Goal: Task Accomplishment & Management: Complete application form

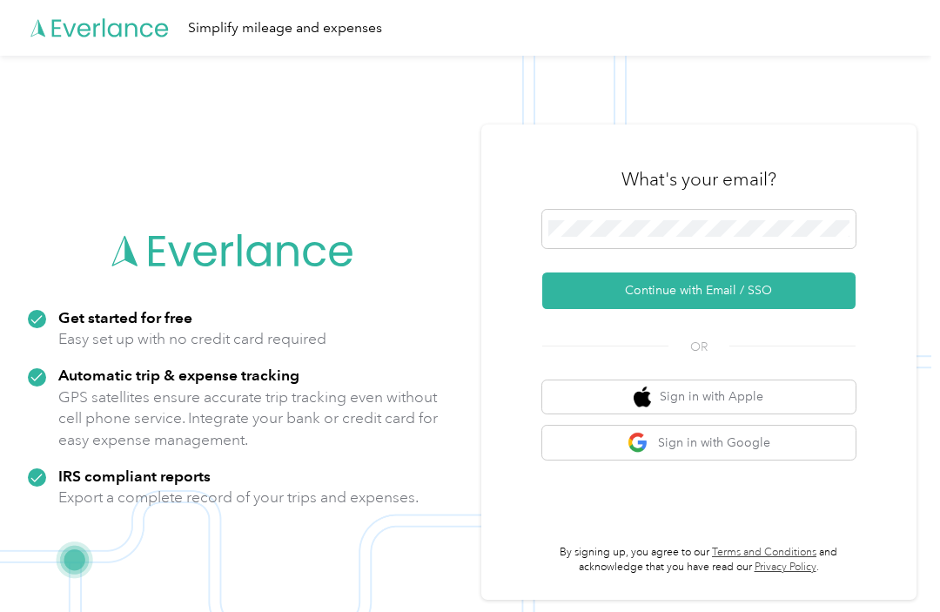
click at [787, 300] on button "Continue with Email / SSO" at bounding box center [698, 291] width 313 height 37
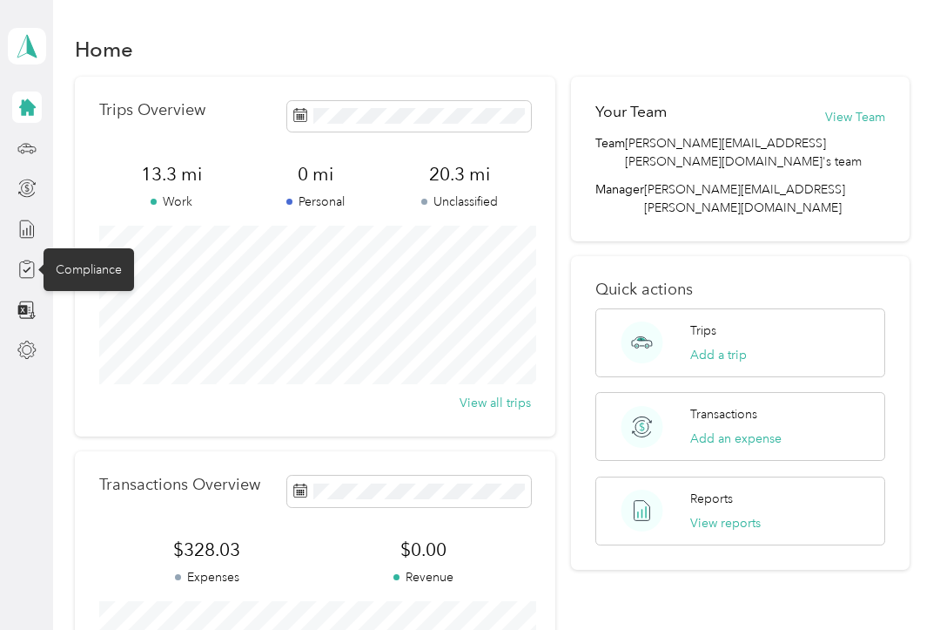
click at [48, 272] on div "Compliance" at bounding box center [89, 269] width 91 height 43
click at [39, 272] on div at bounding box center [27, 268] width 30 height 31
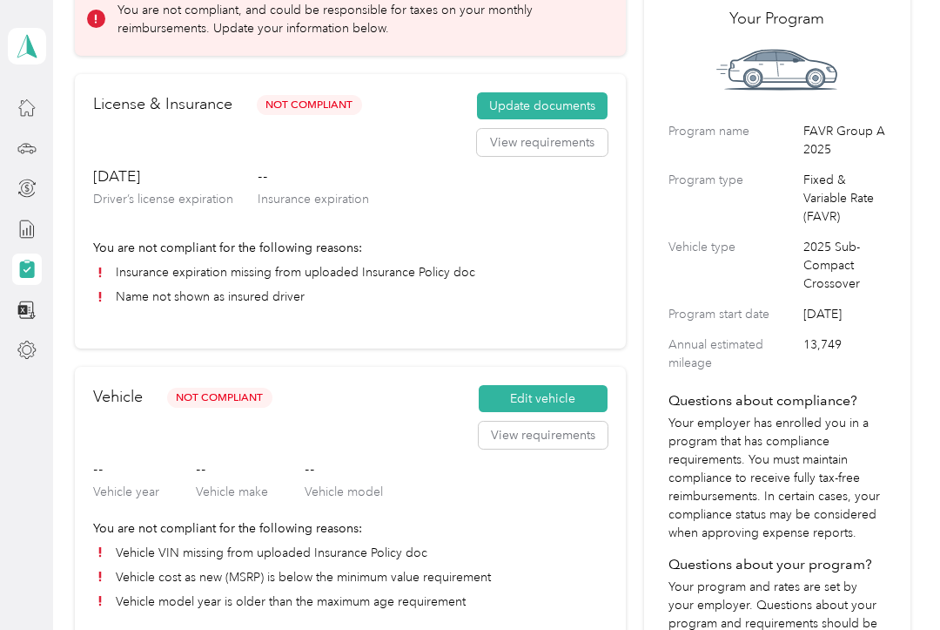
scroll to position [113, 0]
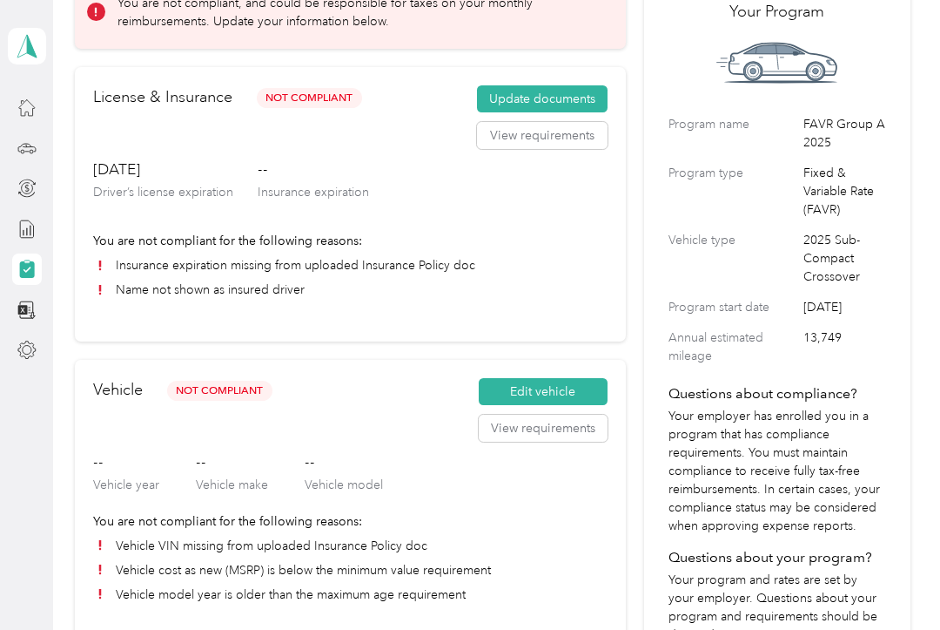
click at [538, 388] on button "Edit vehicle" at bounding box center [543, 392] width 129 height 28
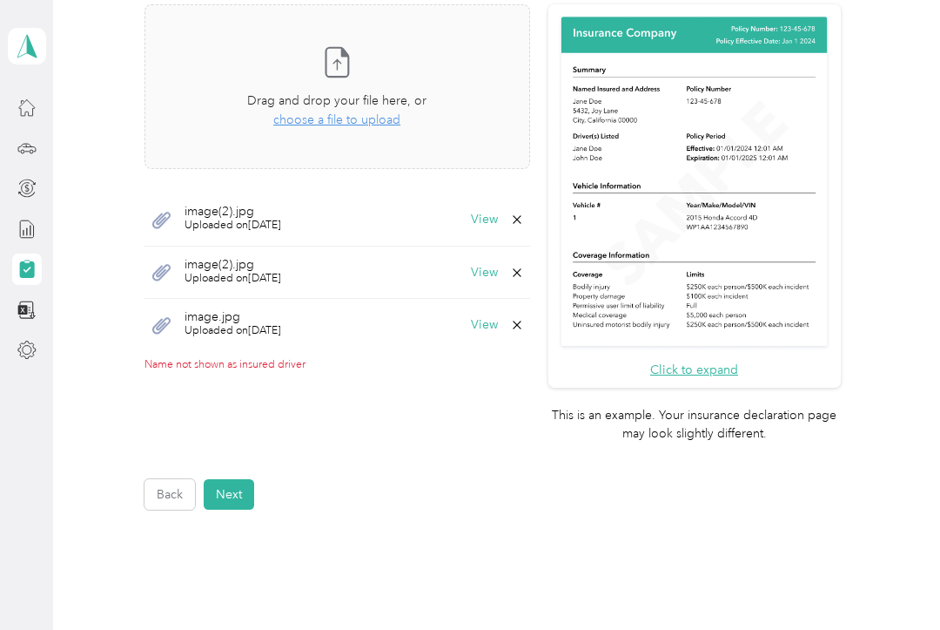
scroll to position [489, 0]
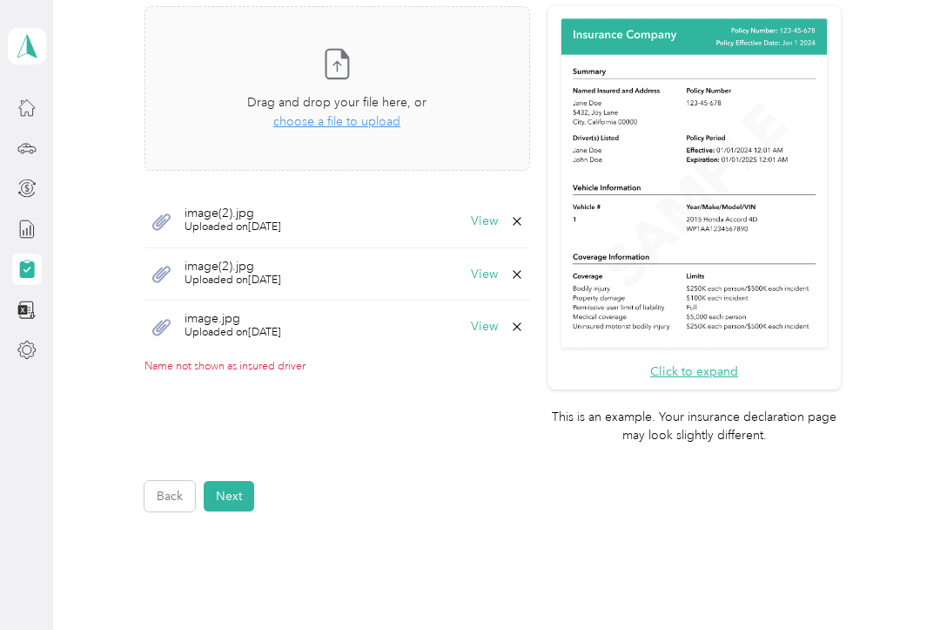
click at [232, 481] on button "Next" at bounding box center [229, 496] width 51 height 30
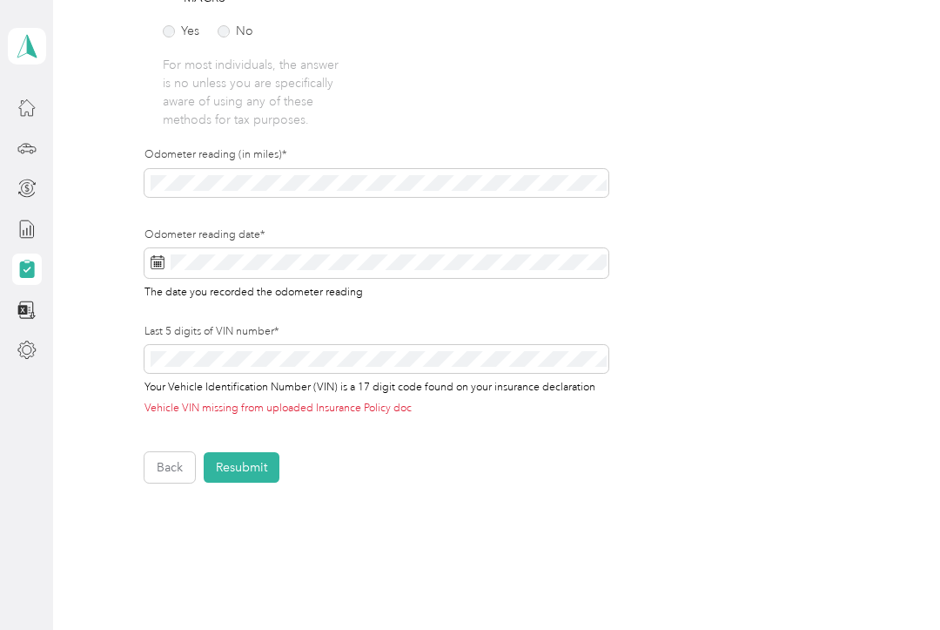
scroll to position [539, 0]
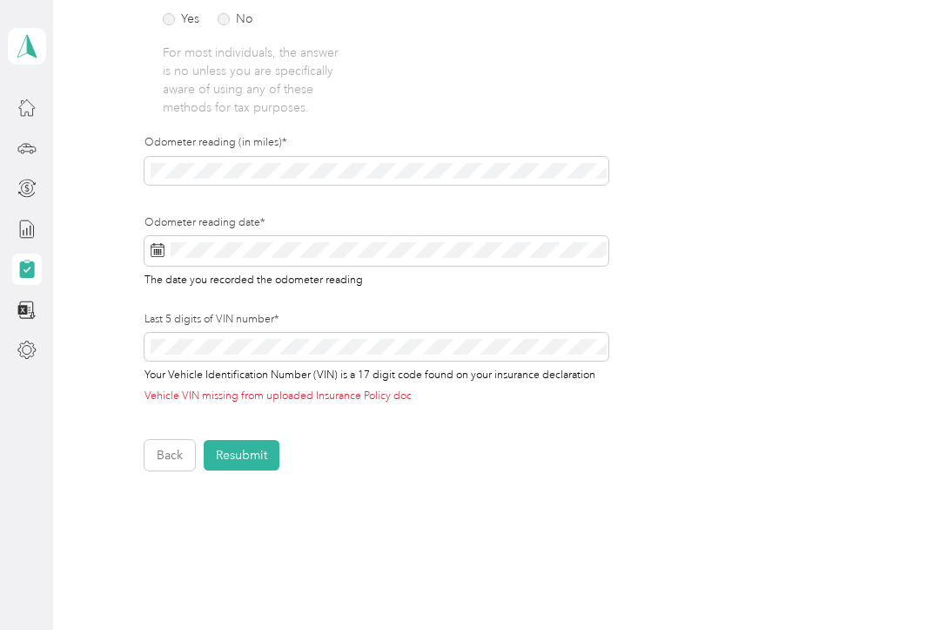
click at [173, 457] on button "Back" at bounding box center [170, 455] width 51 height 30
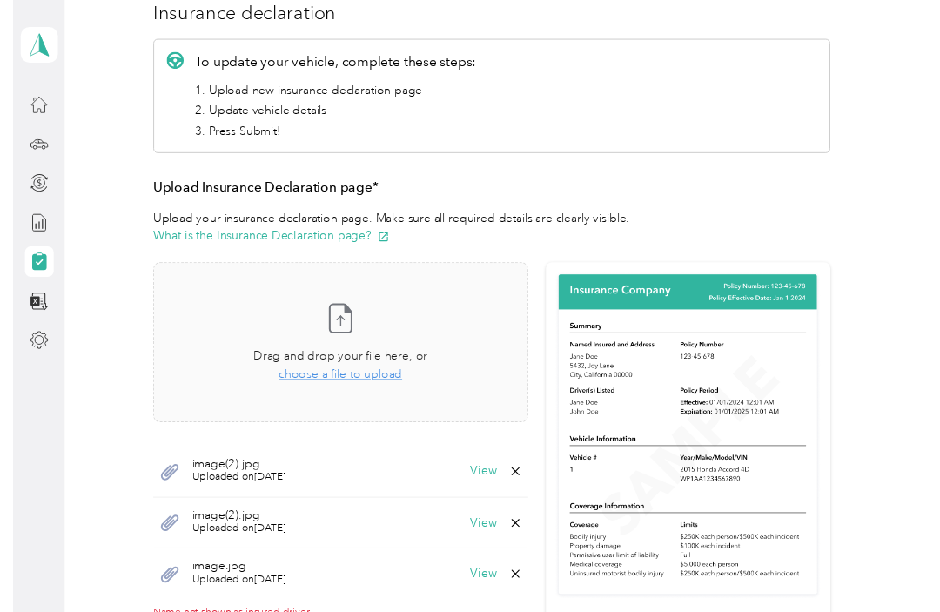
scroll to position [242, 0]
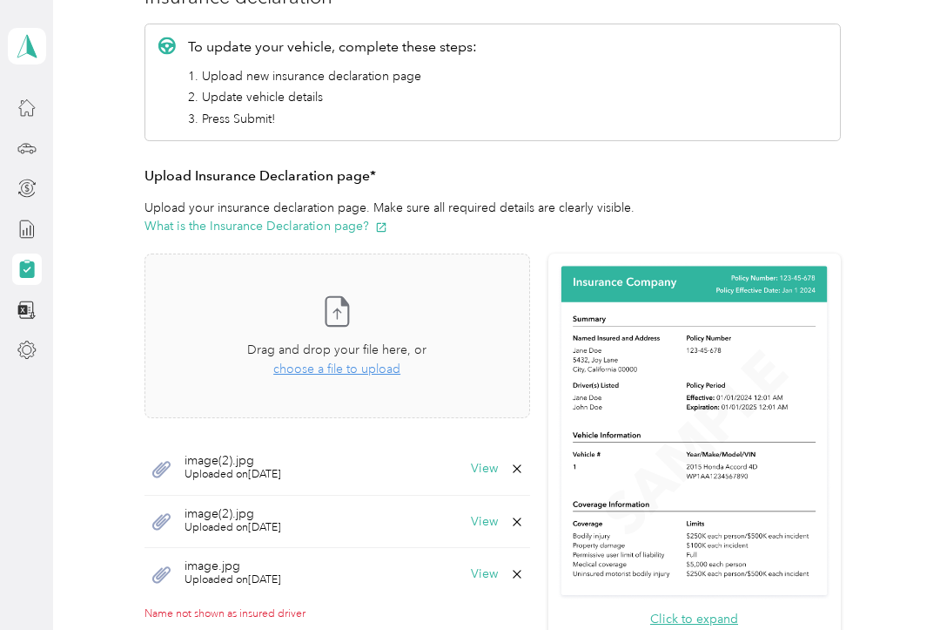
click at [384, 373] on span "choose a file to upload" at bounding box center [336, 368] width 127 height 15
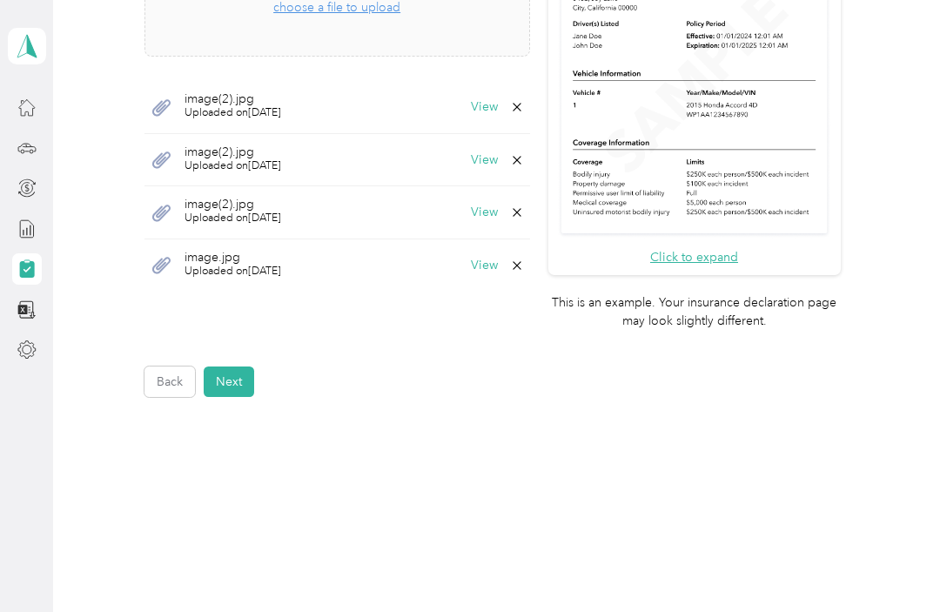
click at [246, 367] on button "Next" at bounding box center [229, 382] width 51 height 30
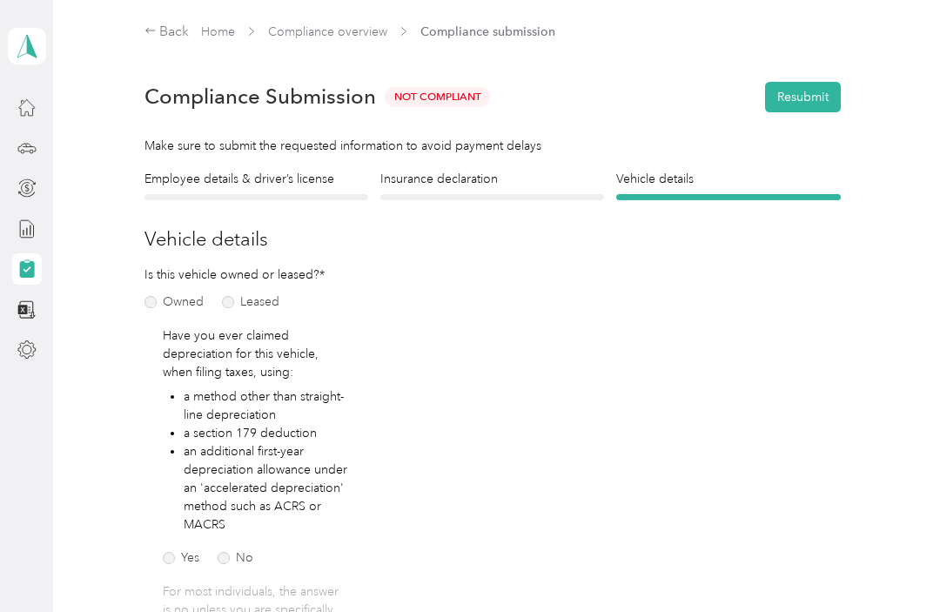
click at [807, 89] on button "Resubmit" at bounding box center [803, 97] width 76 height 30
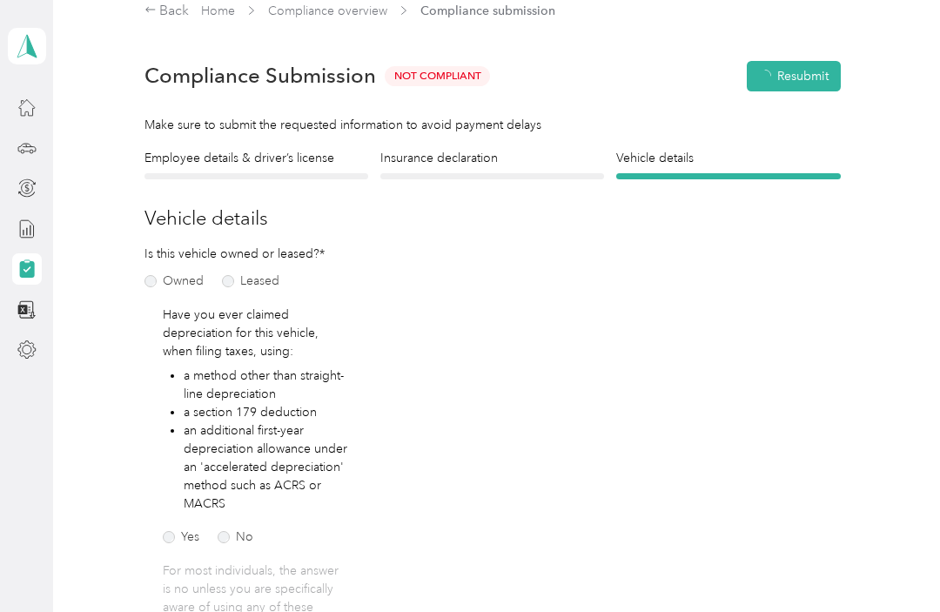
scroll to position [22, 0]
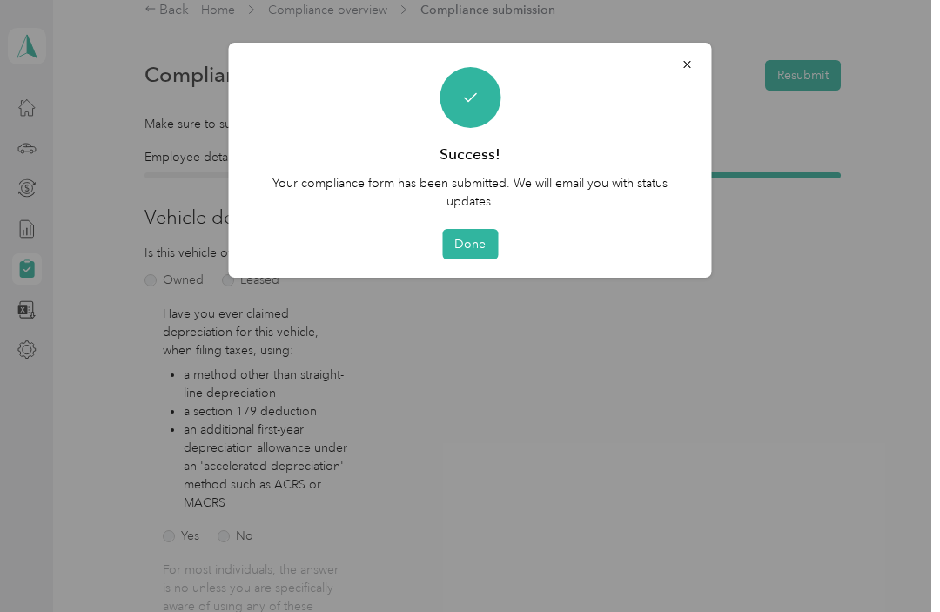
click at [487, 250] on button "Done" at bounding box center [470, 244] width 56 height 30
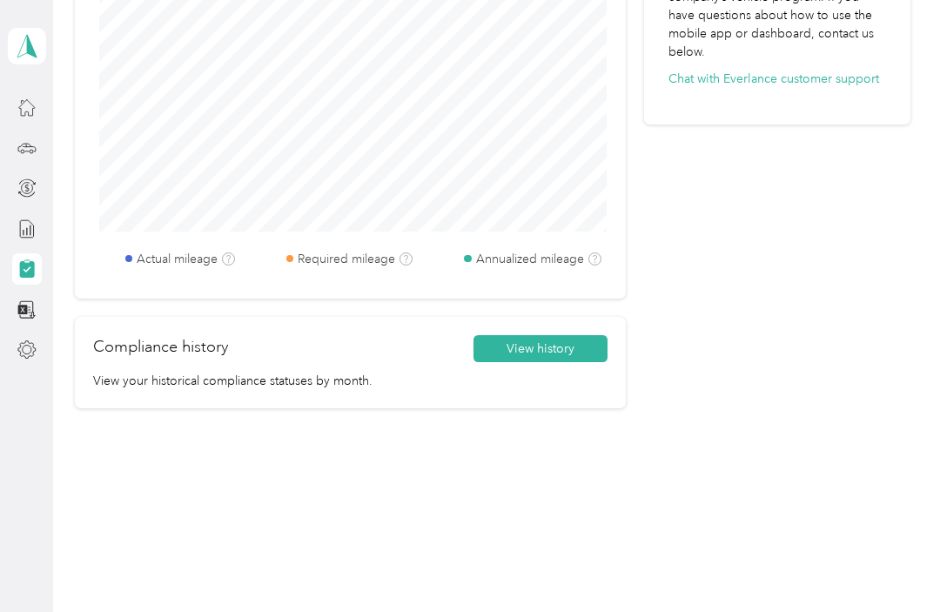
scroll to position [842, 0]
